Goal: Navigation & Orientation: Go to known website

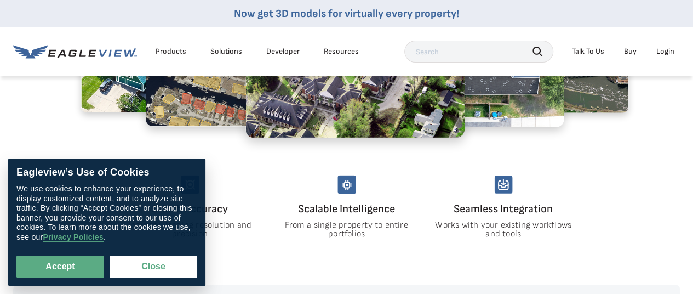
scroll to position [546, 0]
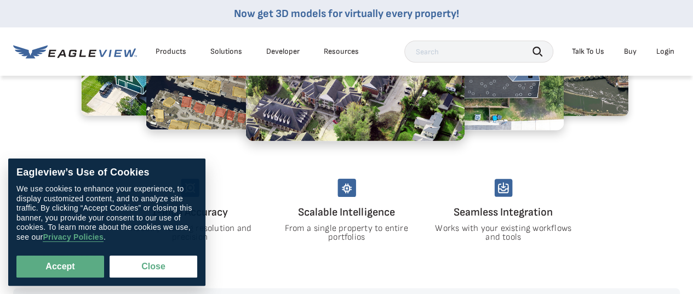
click at [59, 284] on div "Eagleview’s Use of Cookies We use cookies to enhance your experience, to displa…" at bounding box center [106, 221] width 197 height 127
click at [60, 272] on button "Accept" at bounding box center [60, 266] width 88 height 22
checkbox input "true"
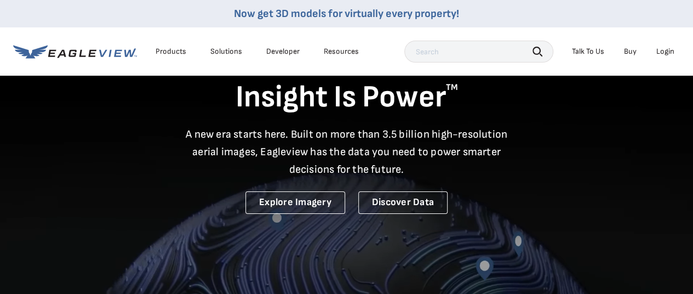
scroll to position [0, 0]
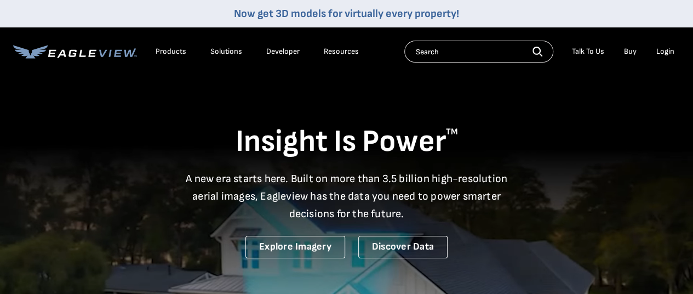
click at [107, 51] on icon at bounding box center [75, 52] width 124 height 14
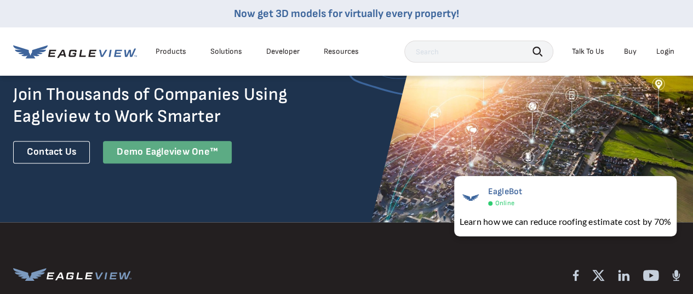
scroll to position [2641, 0]
